Goal: Task Accomplishment & Management: Use online tool/utility

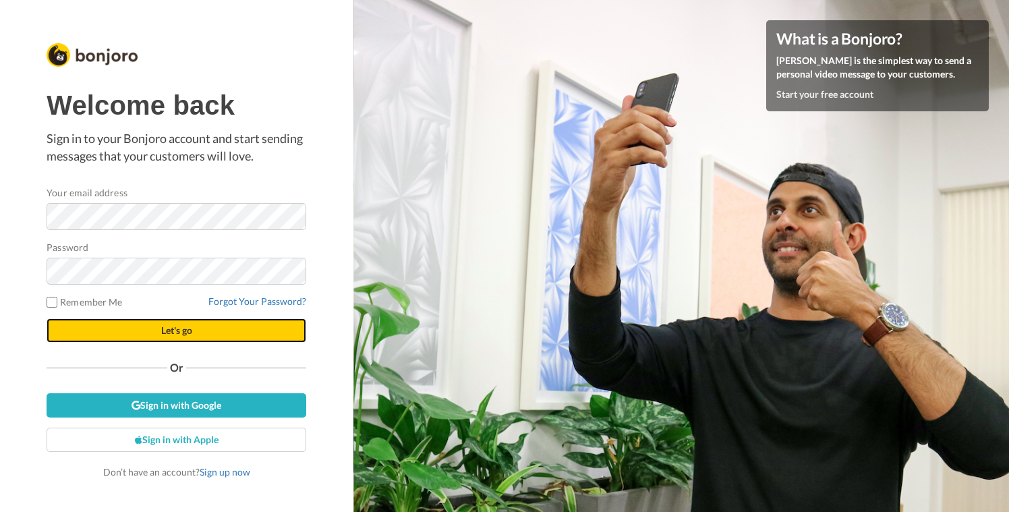
click at [152, 331] on button "Let's go" at bounding box center [177, 330] width 260 height 24
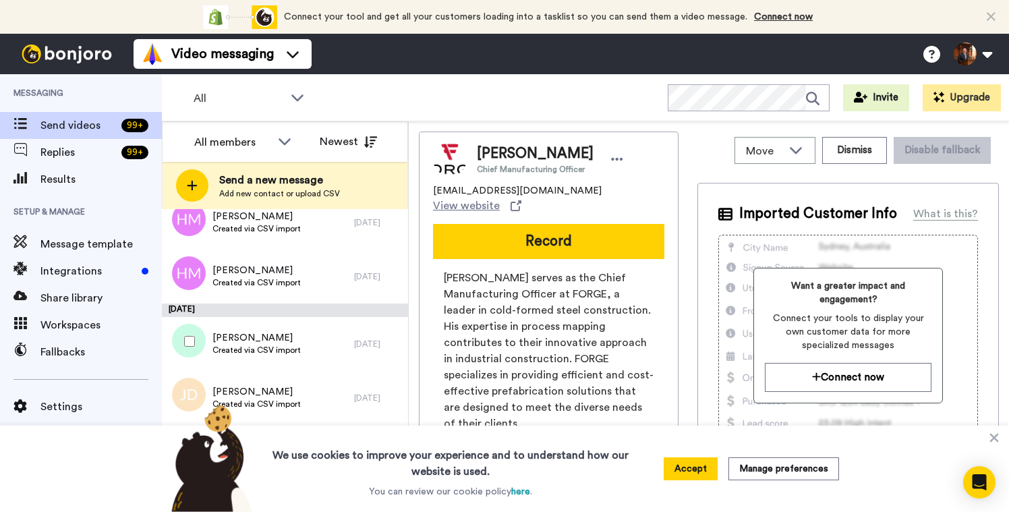
scroll to position [548, 0]
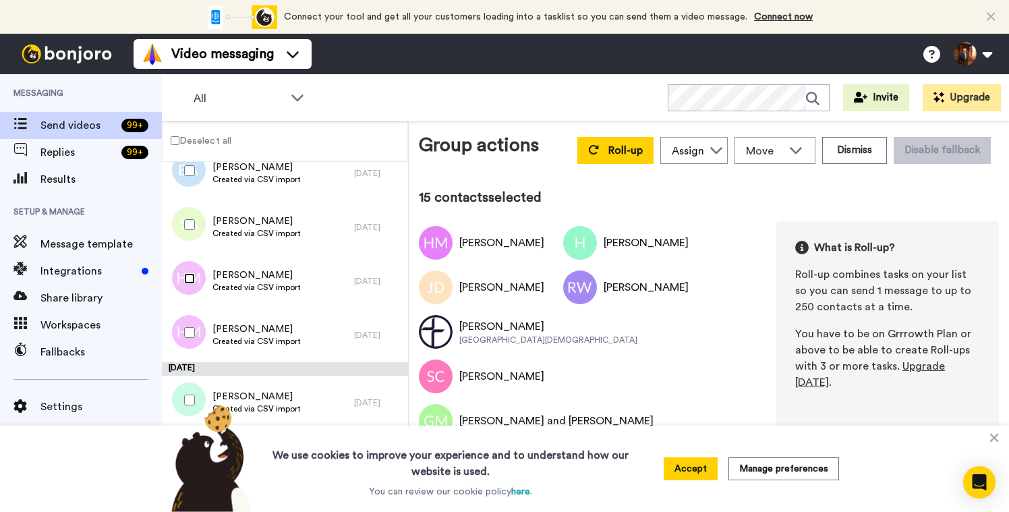
scroll to position [430, 0]
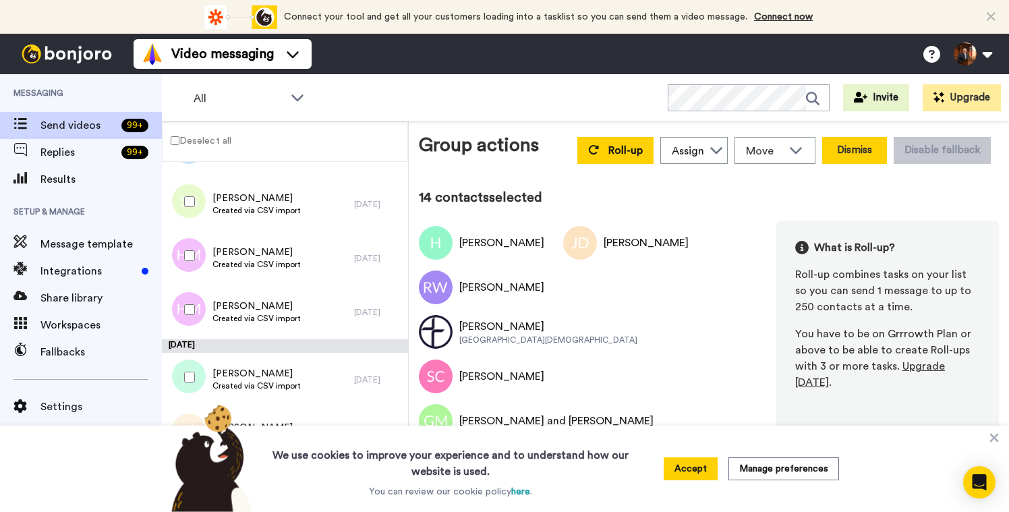
click at [859, 155] on button "Dismiss" at bounding box center [854, 150] width 65 height 27
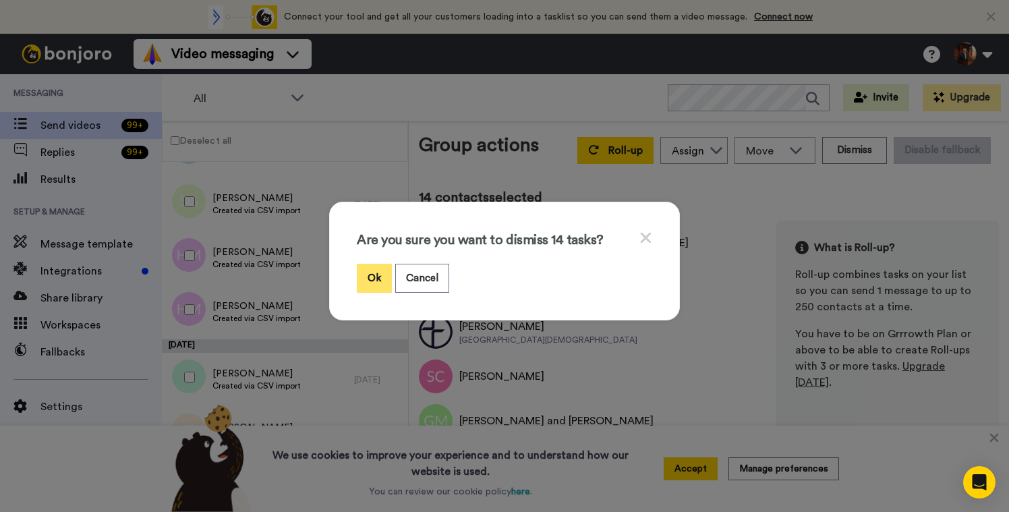
click at [376, 277] on button "Ok" at bounding box center [374, 278] width 35 height 29
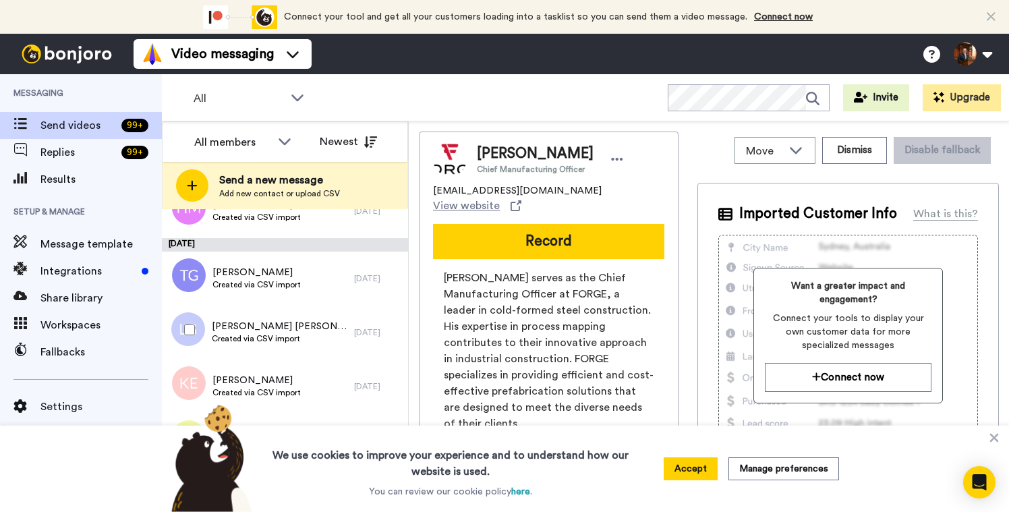
scroll to position [588, 0]
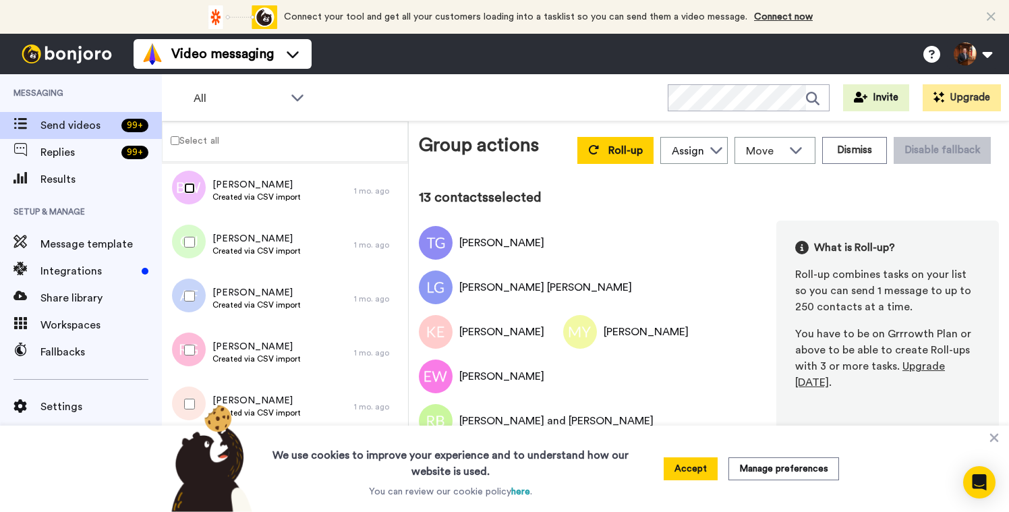
scroll to position [1280, 0]
click at [190, 301] on div at bounding box center [187, 295] width 49 height 47
click at [190, 404] on img at bounding box center [209, 458] width 100 height 108
click at [187, 405] on img at bounding box center [209, 458] width 100 height 108
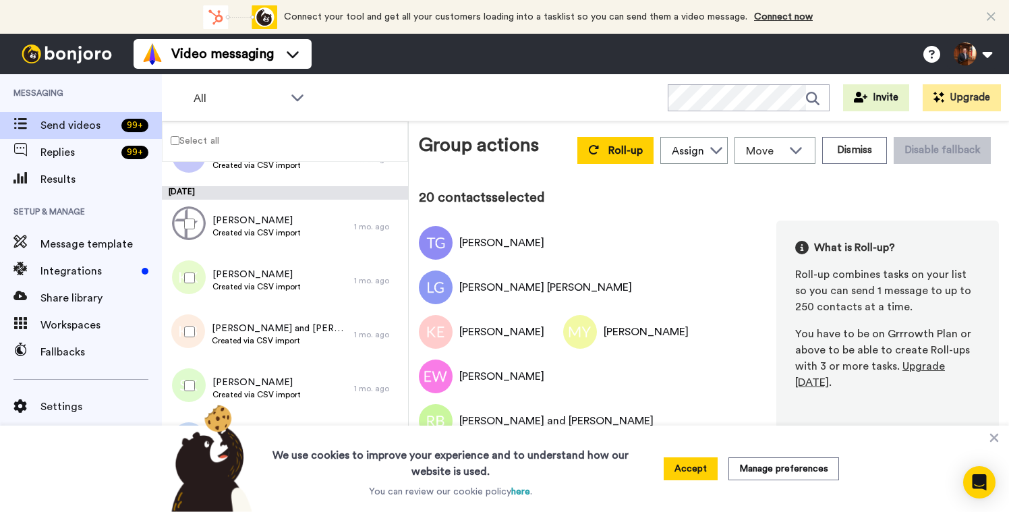
scroll to position [1722, 0]
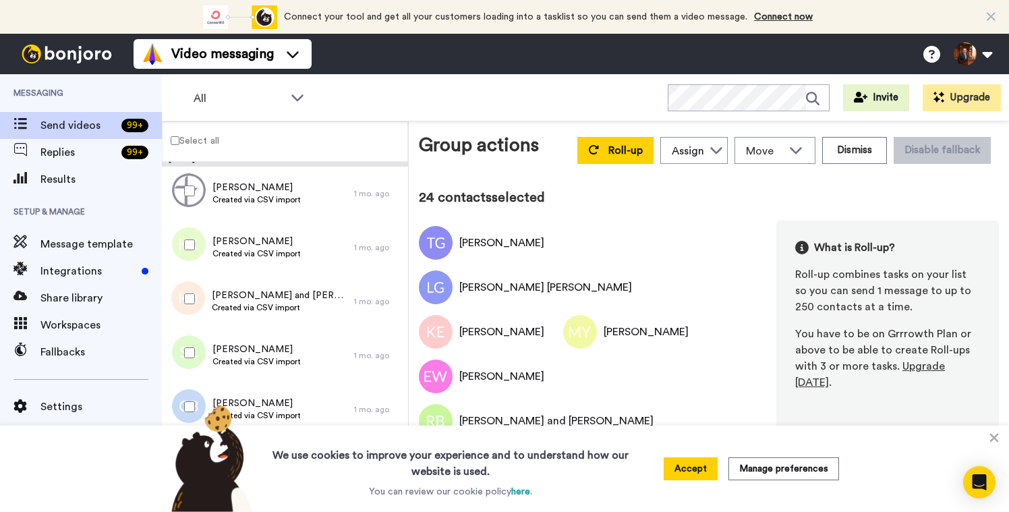
click at [190, 407] on img at bounding box center [209, 458] width 100 height 108
click at [190, 405] on img at bounding box center [209, 458] width 100 height 108
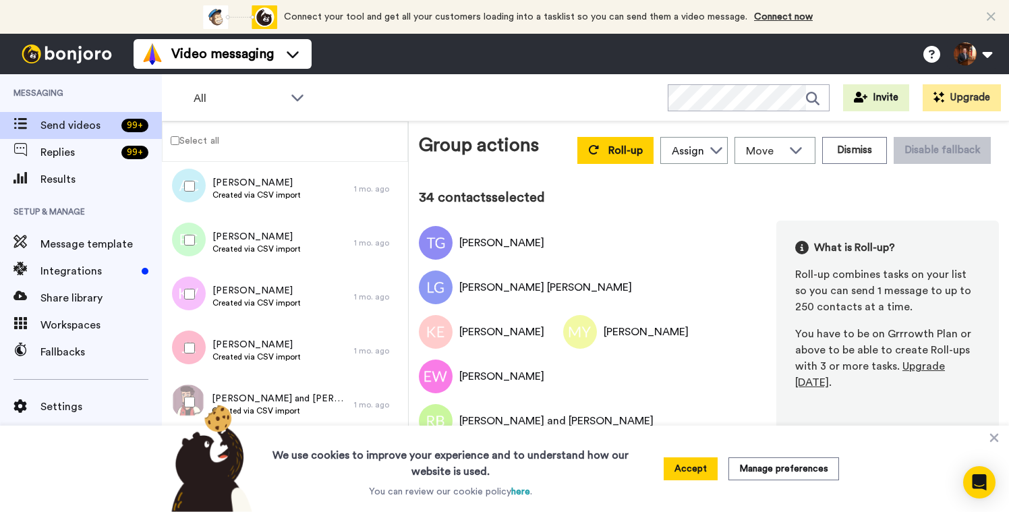
scroll to position [2488, 0]
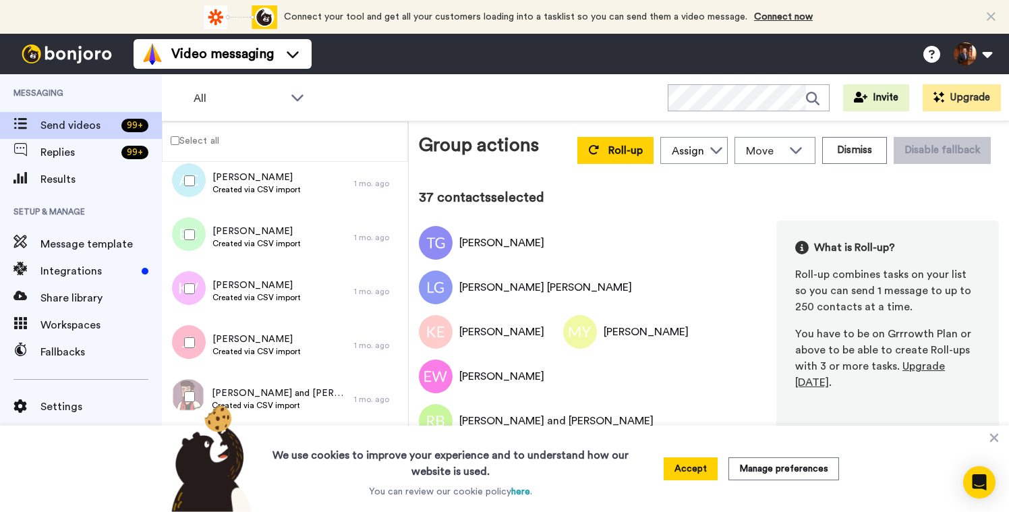
click at [188, 349] on div at bounding box center [187, 342] width 49 height 47
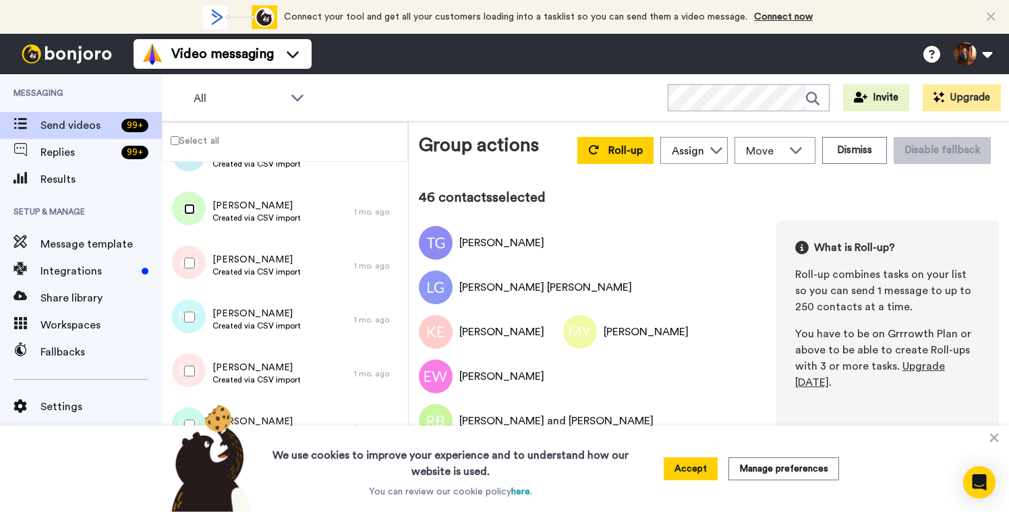
scroll to position [3080, 0]
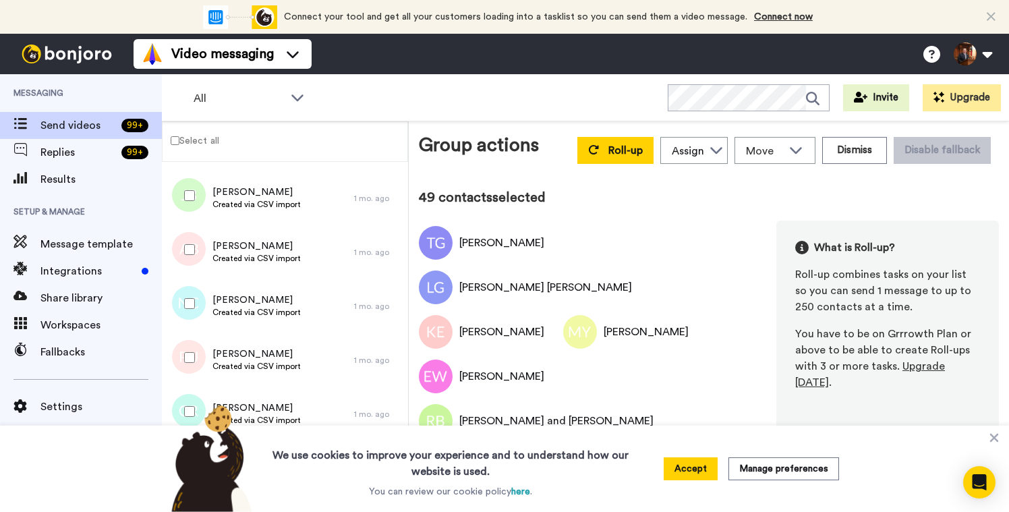
click at [189, 410] on img at bounding box center [209, 458] width 100 height 108
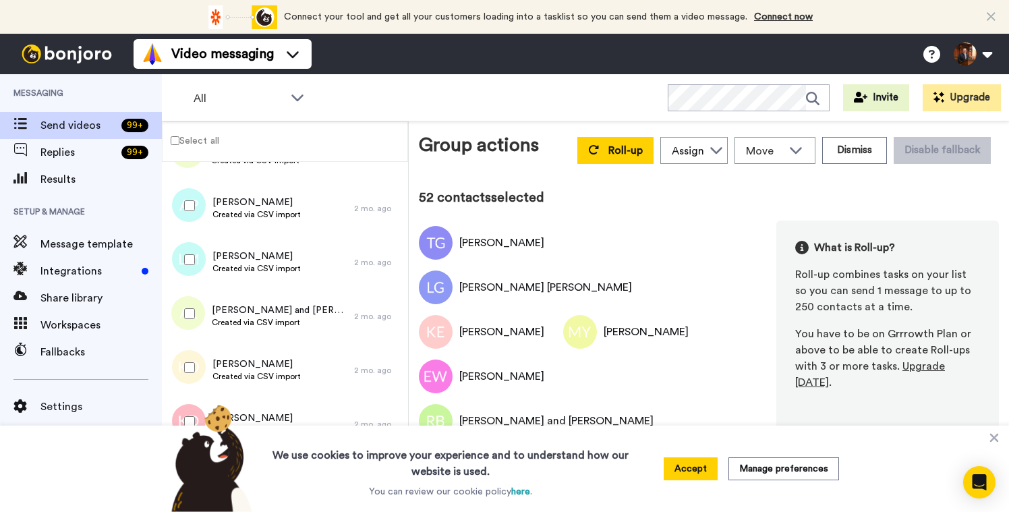
scroll to position [3475, 0]
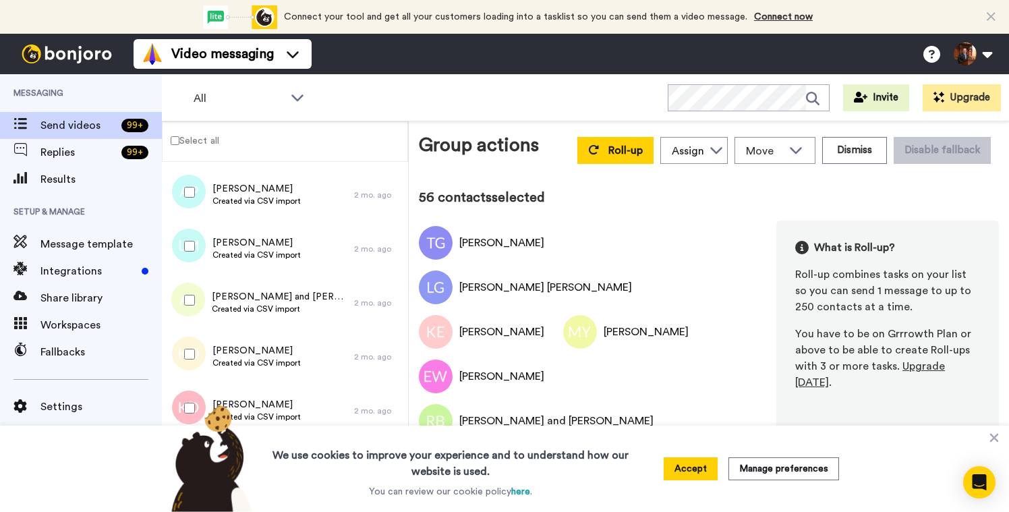
click at [190, 410] on img at bounding box center [209, 458] width 100 height 108
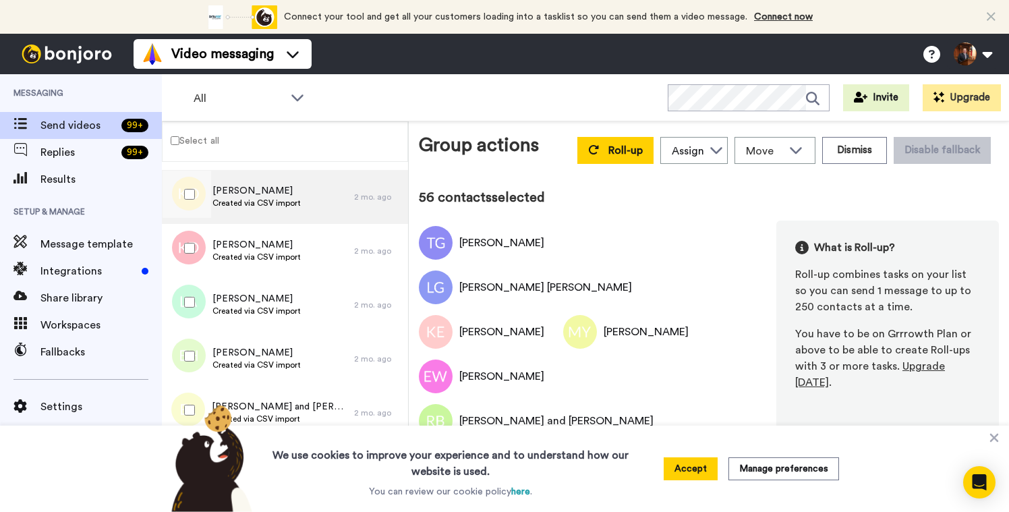
scroll to position [3657, 0]
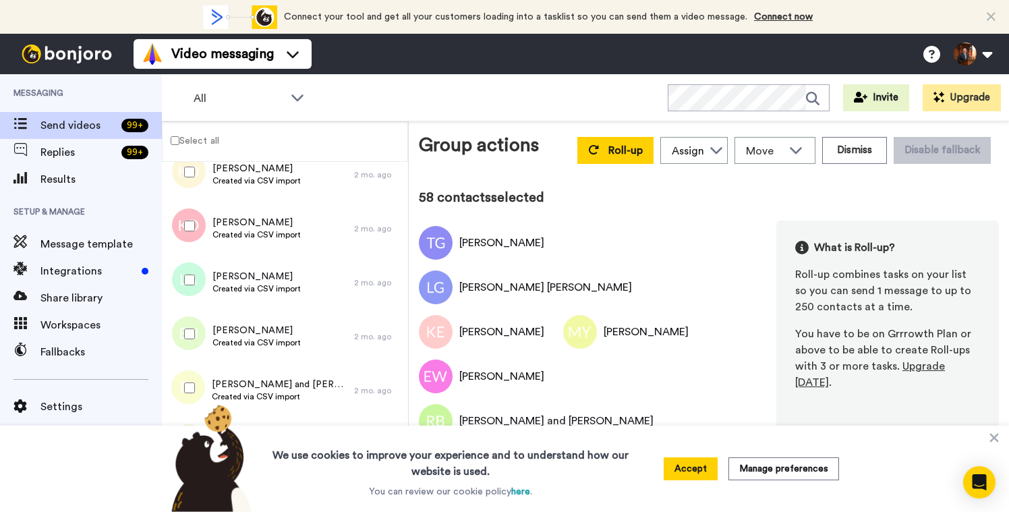
click at [190, 328] on div at bounding box center [187, 333] width 49 height 47
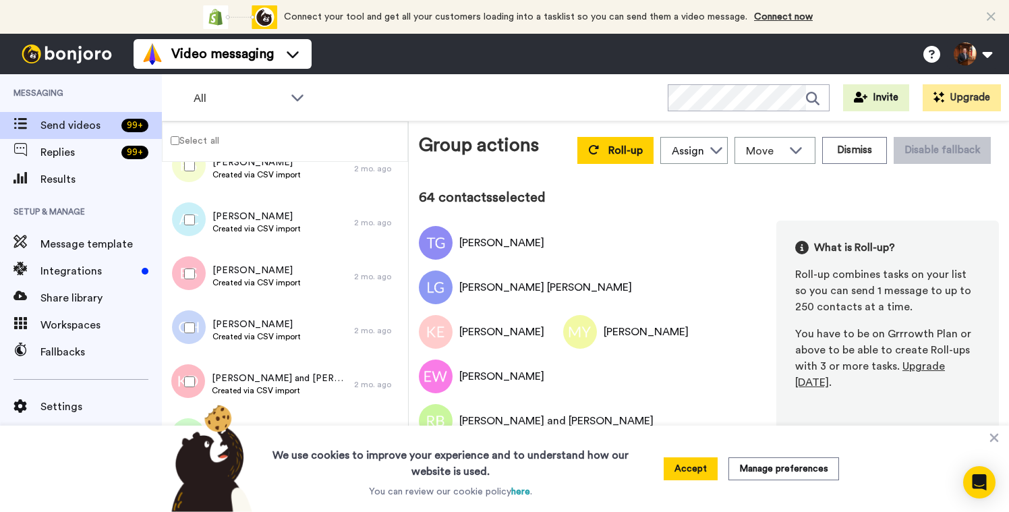
click at [191, 266] on div at bounding box center [187, 273] width 49 height 47
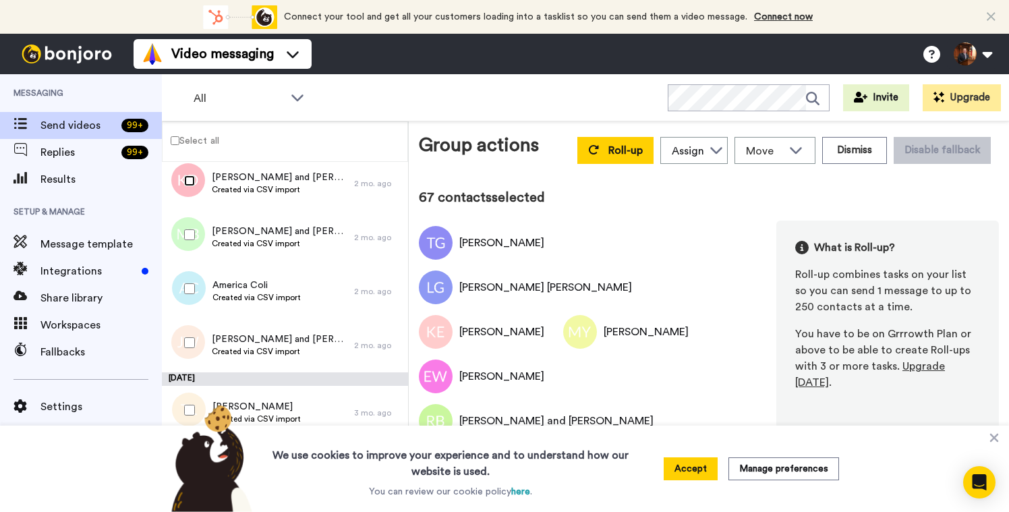
scroll to position [4249, 0]
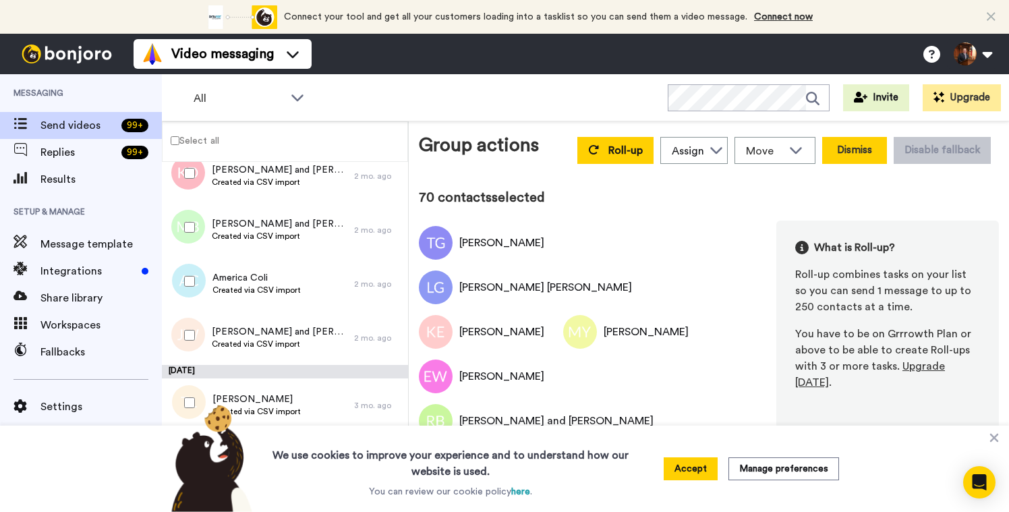
click at [857, 156] on button "Dismiss" at bounding box center [854, 150] width 65 height 27
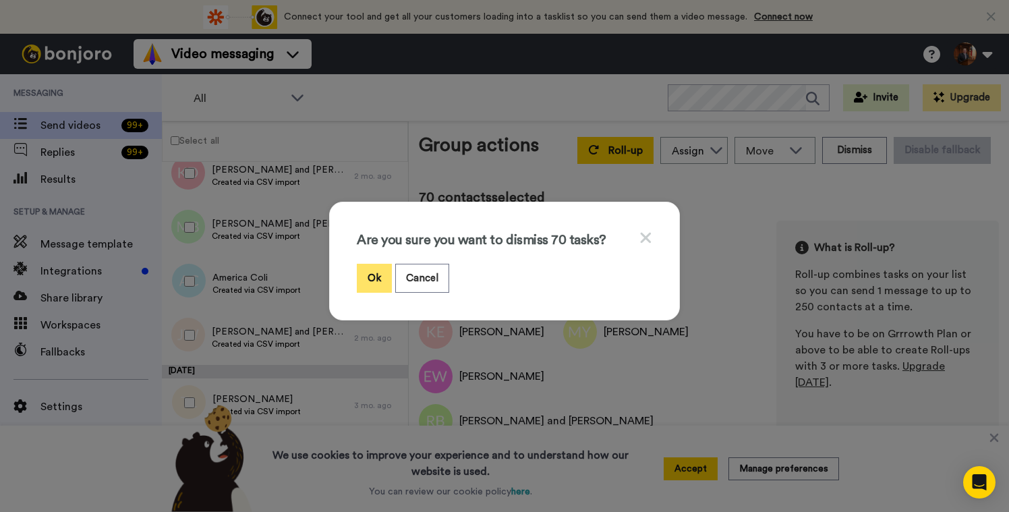
click at [384, 273] on button "Ok" at bounding box center [374, 278] width 35 height 29
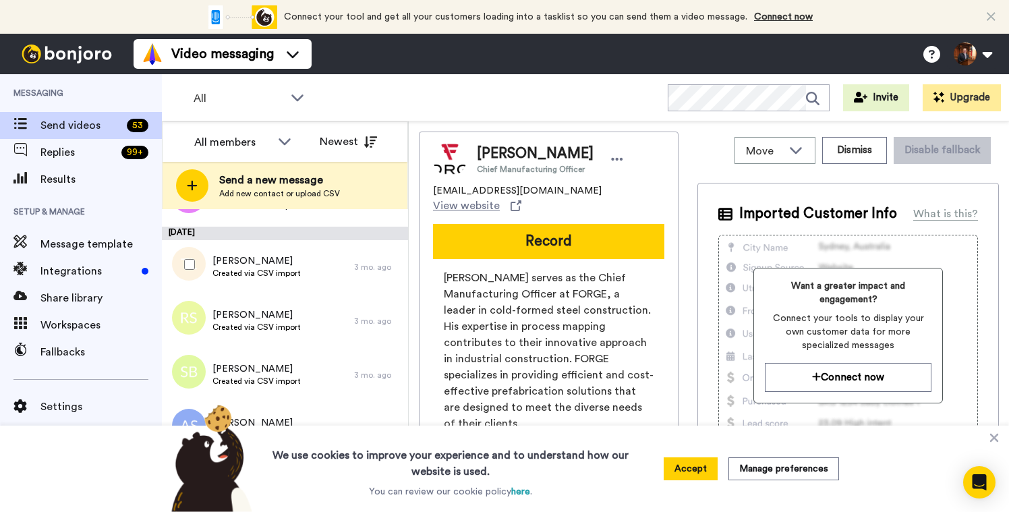
scroll to position [1186, 0]
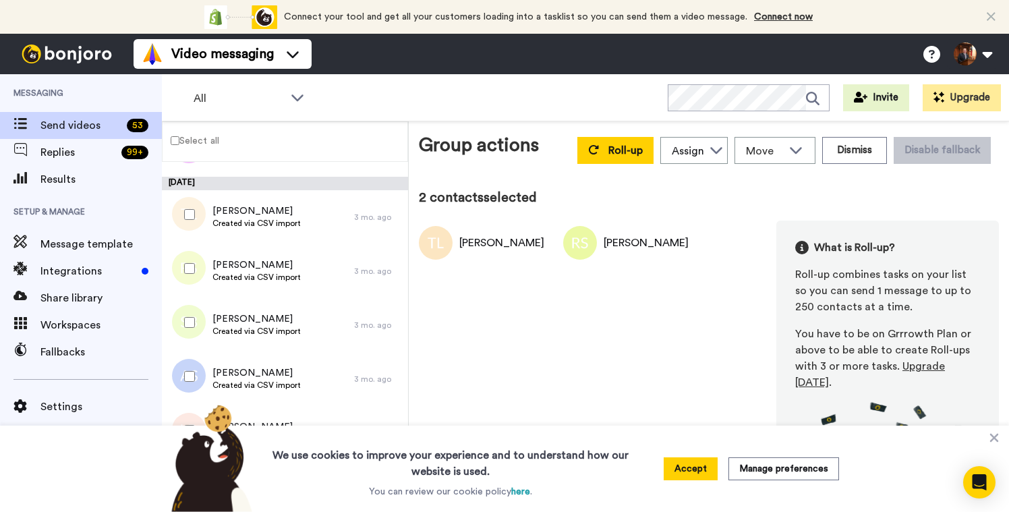
click at [190, 316] on div at bounding box center [187, 322] width 49 height 47
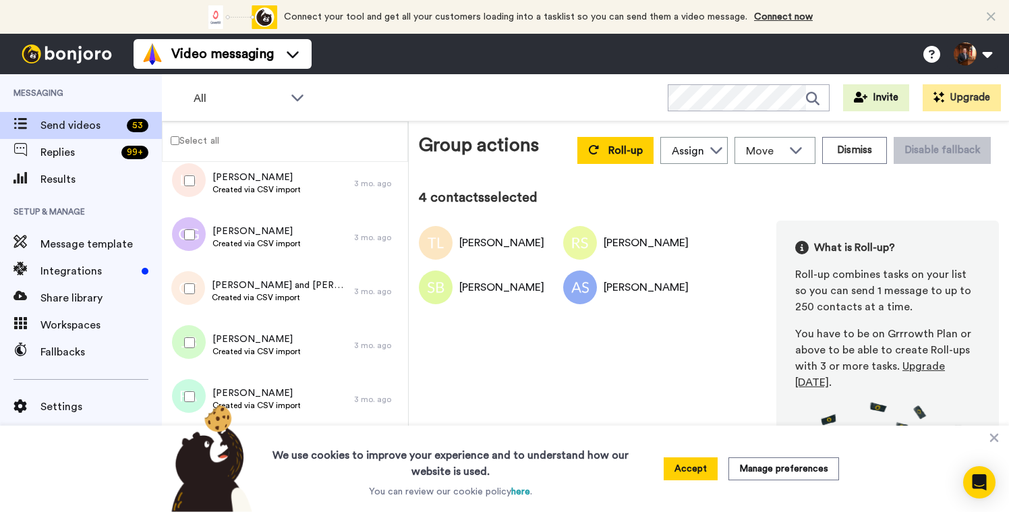
scroll to position [1421, 0]
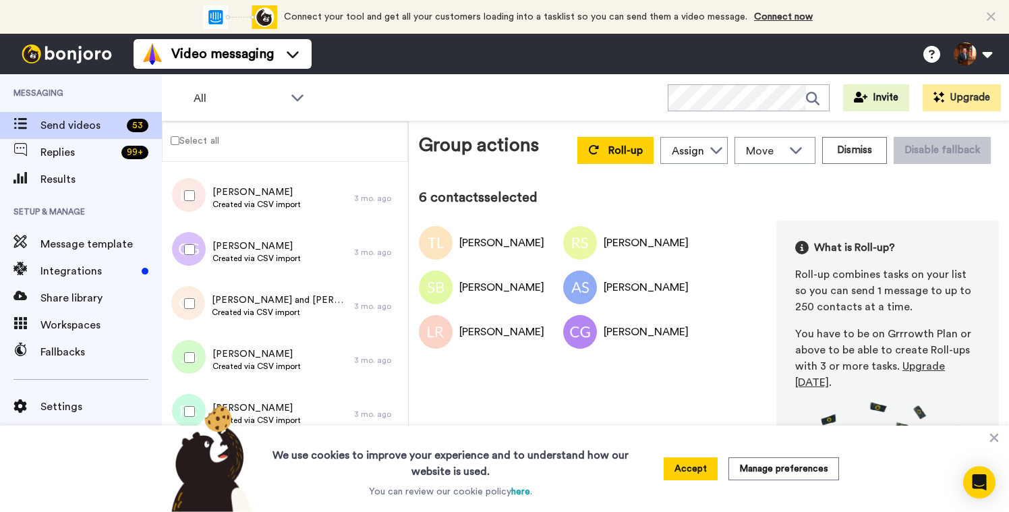
click at [191, 296] on div at bounding box center [187, 303] width 49 height 47
click at [186, 351] on div at bounding box center [187, 357] width 49 height 47
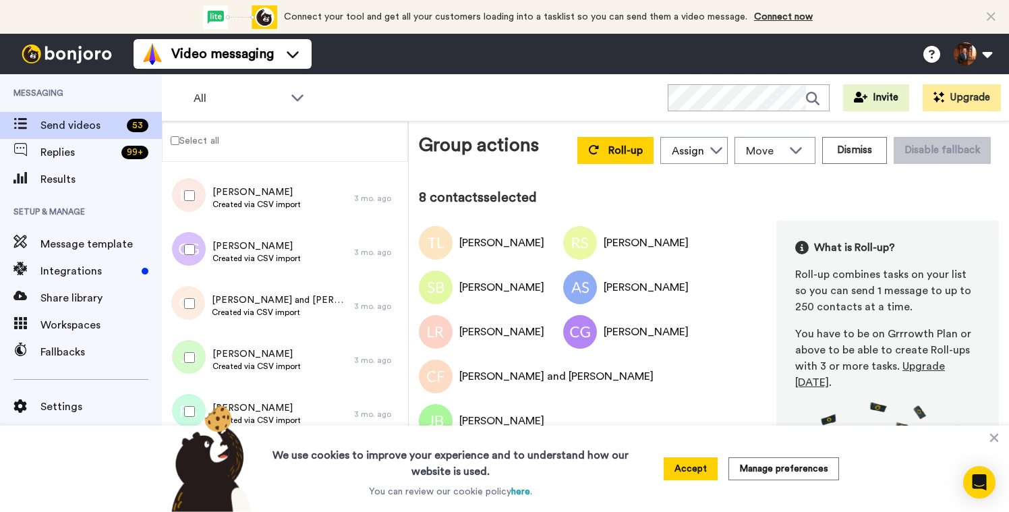
click at [188, 406] on img at bounding box center [209, 458] width 100 height 108
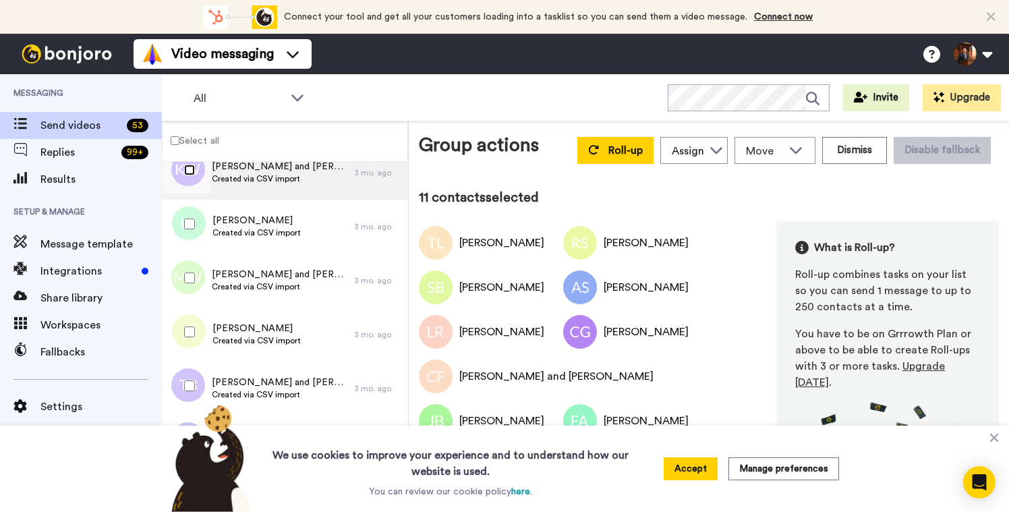
scroll to position [1787, 0]
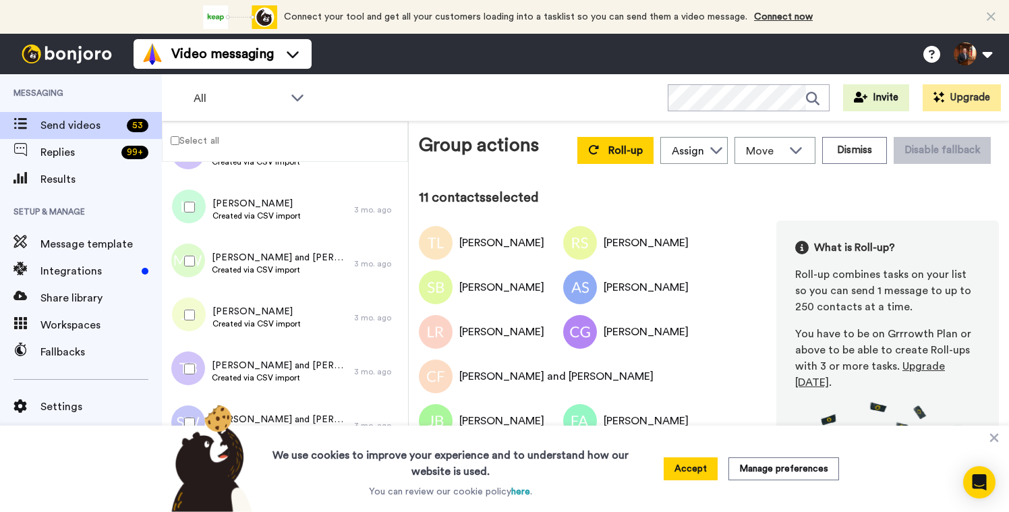
click at [198, 207] on div at bounding box center [187, 206] width 49 height 47
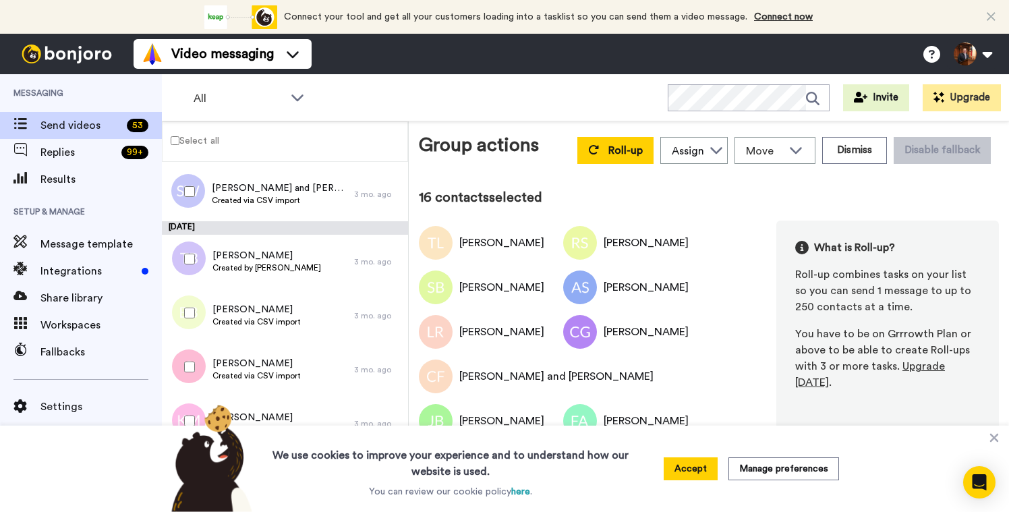
scroll to position [2890, 0]
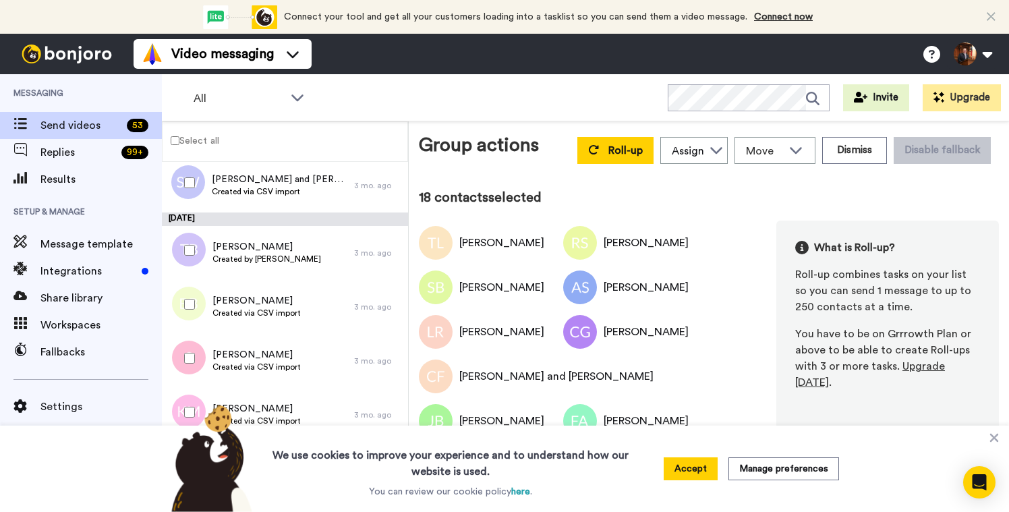
click at [186, 365] on div at bounding box center [187, 358] width 49 height 47
click at [189, 418] on img at bounding box center [209, 458] width 100 height 108
click at [195, 398] on div at bounding box center [187, 412] width 49 height 47
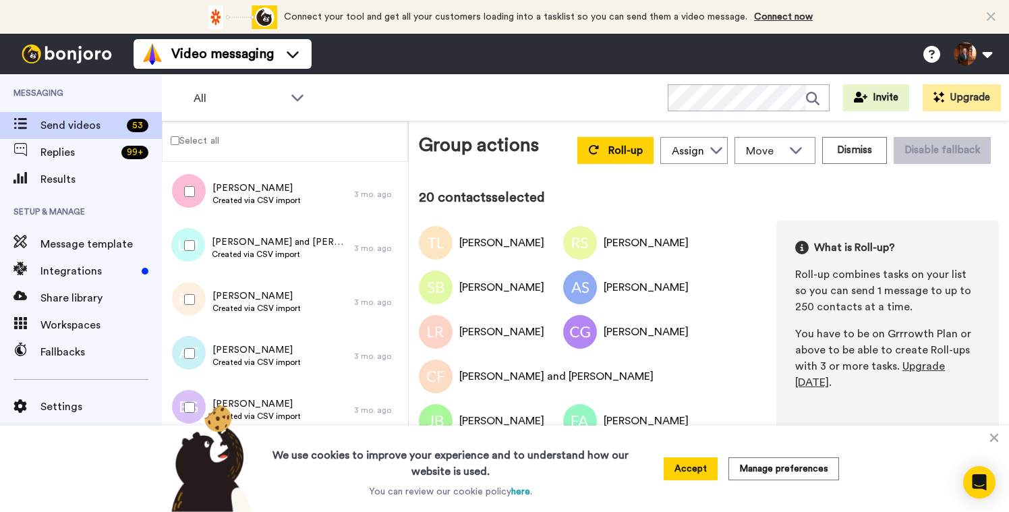
scroll to position [3167, 0]
click at [196, 299] on div at bounding box center [187, 297] width 49 height 47
click at [188, 394] on div at bounding box center [187, 405] width 49 height 47
click at [847, 154] on button "Dismiss" at bounding box center [854, 150] width 65 height 27
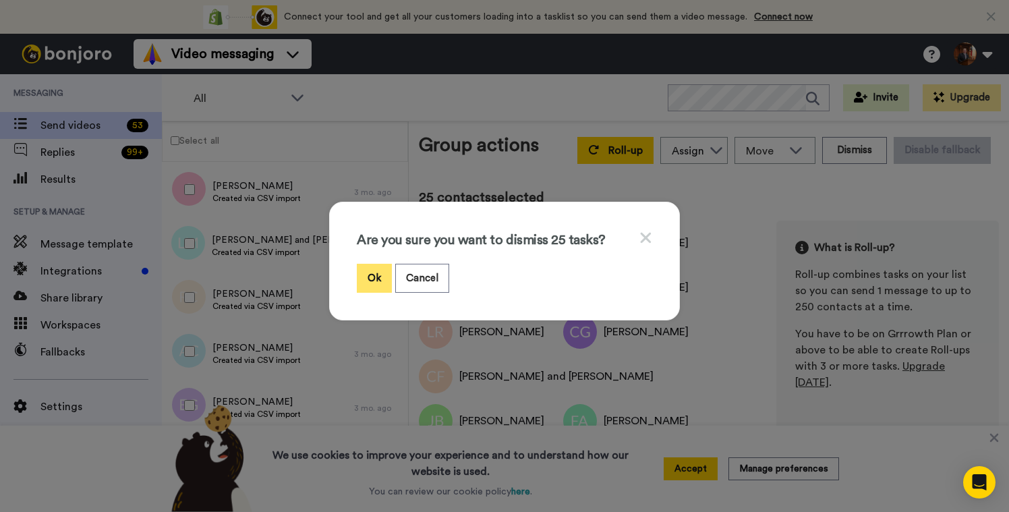
click at [379, 279] on button "Ok" at bounding box center [374, 278] width 35 height 29
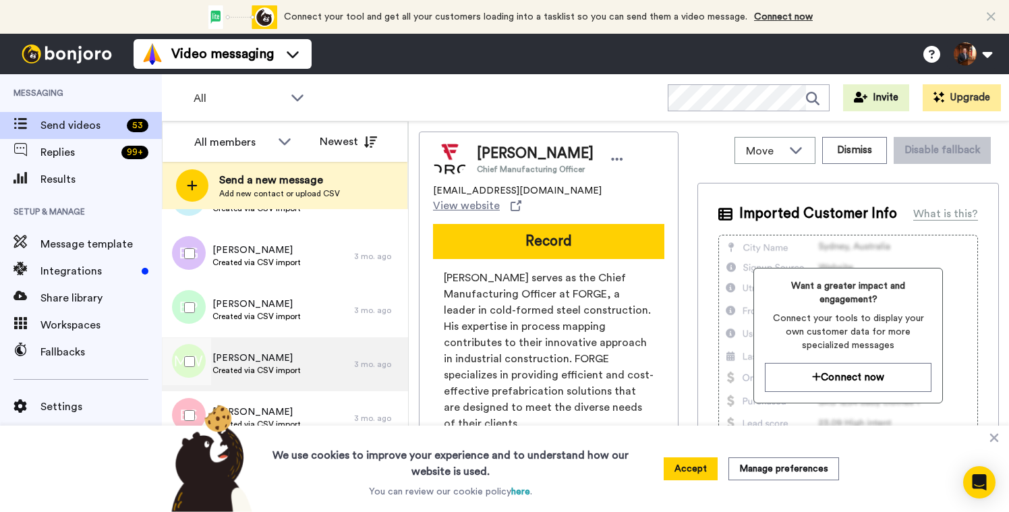
scroll to position [3087, 0]
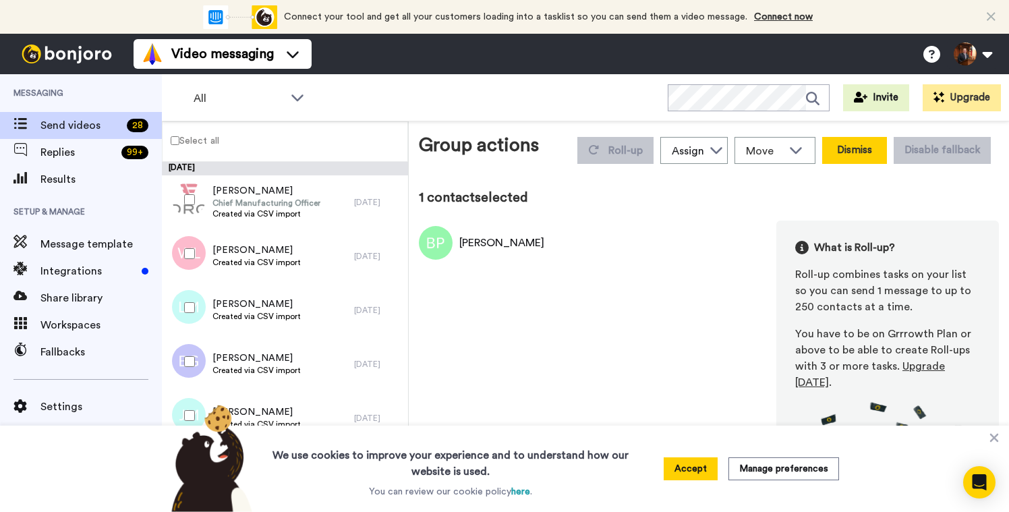
click at [861, 148] on button "Dismiss" at bounding box center [854, 150] width 65 height 27
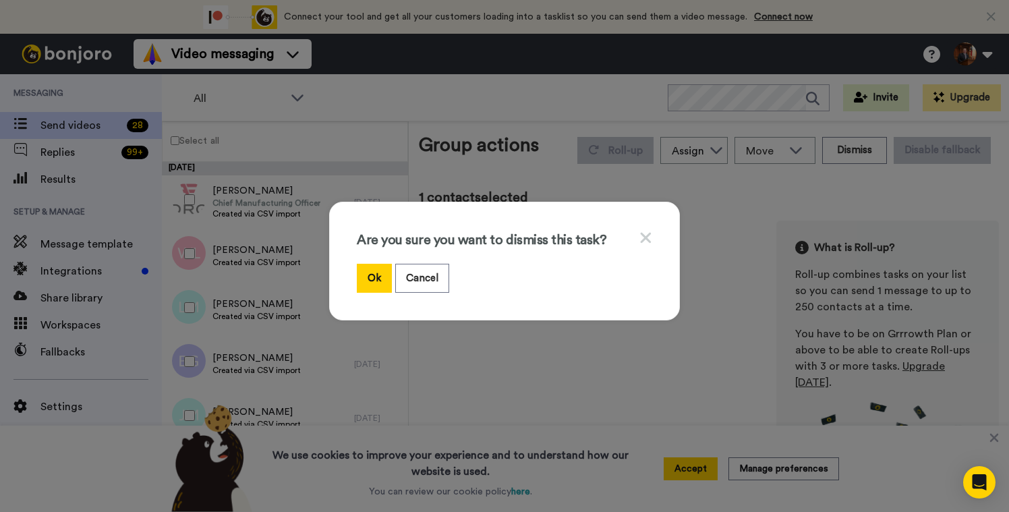
click at [299, 303] on div "Are you sure you want to dismiss this task? Ok Cancel" at bounding box center [504, 256] width 1009 height 512
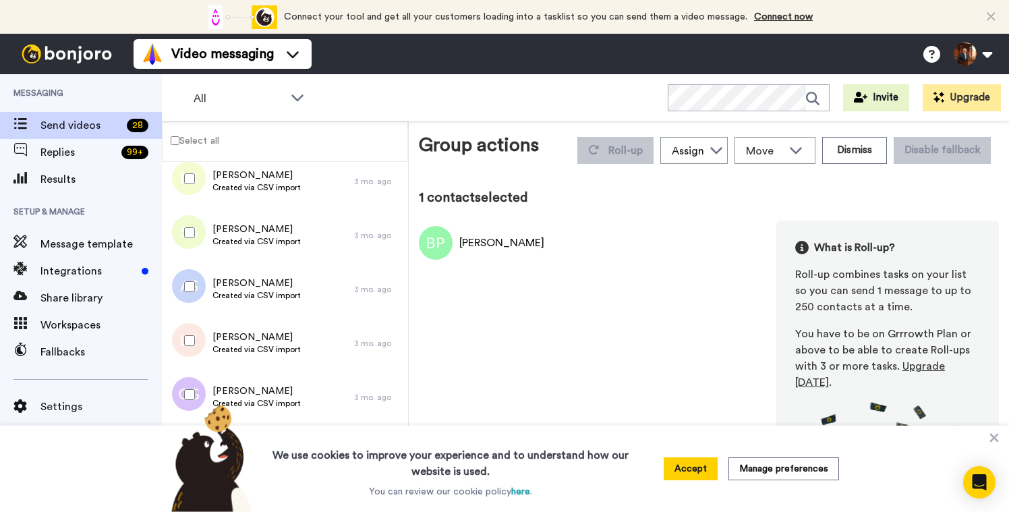
scroll to position [1283, 0]
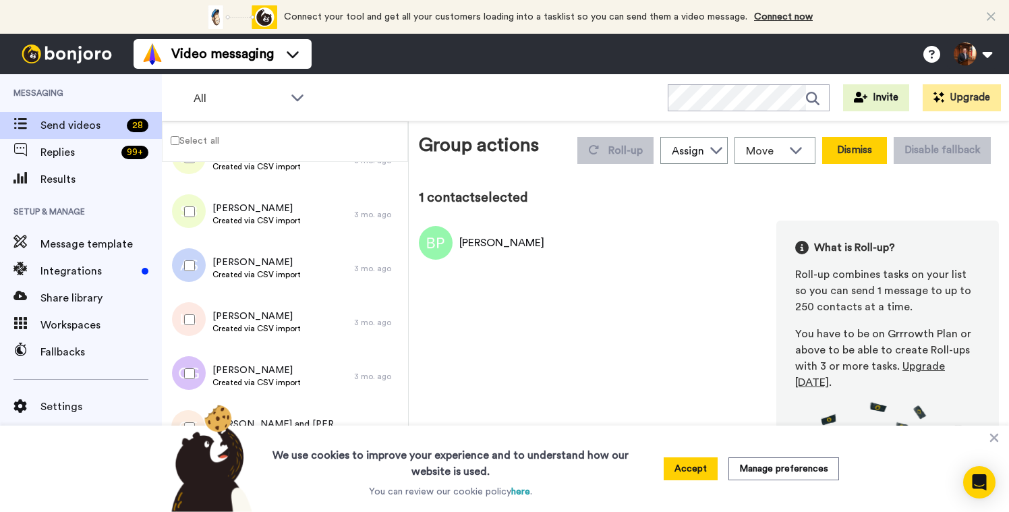
click at [853, 152] on button "Dismiss" at bounding box center [854, 150] width 65 height 27
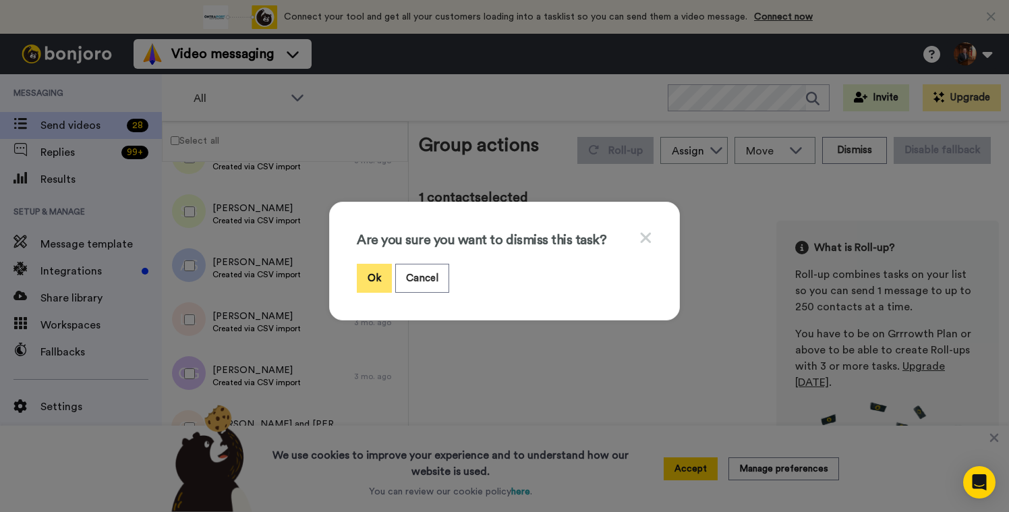
click at [366, 281] on button "Ok" at bounding box center [374, 278] width 35 height 29
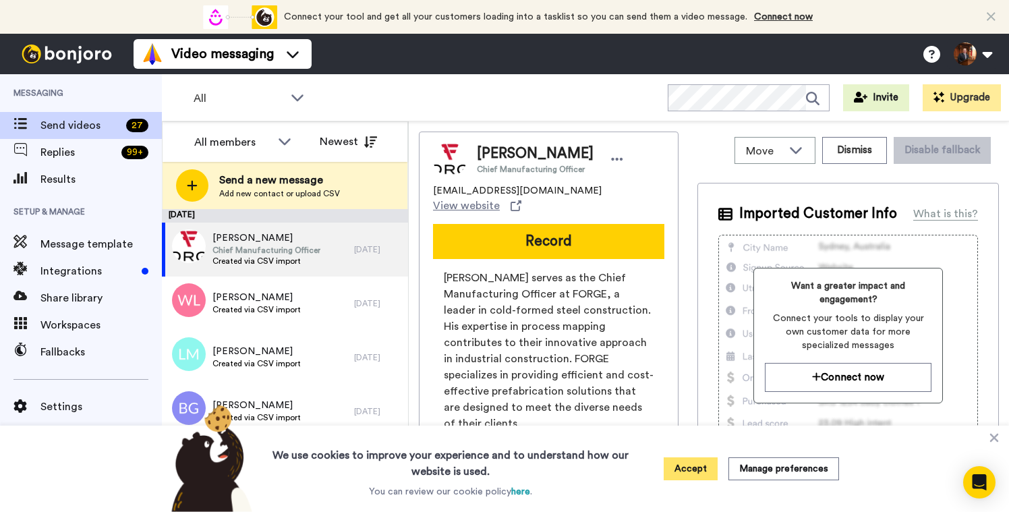
click at [687, 463] on button "Accept" at bounding box center [691, 468] width 54 height 23
